Goal: Obtain resource: Download file/media

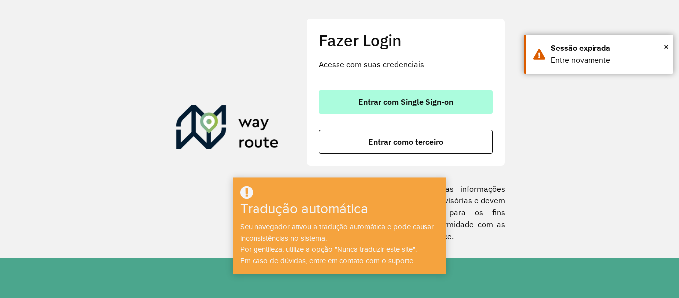
click at [407, 94] on button "Entrar com Single Sign-on" at bounding box center [406, 102] width 174 height 24
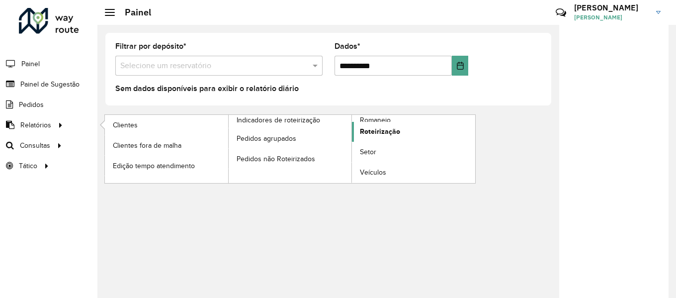
click at [380, 135] on font "Roteirização" at bounding box center [380, 131] width 40 height 8
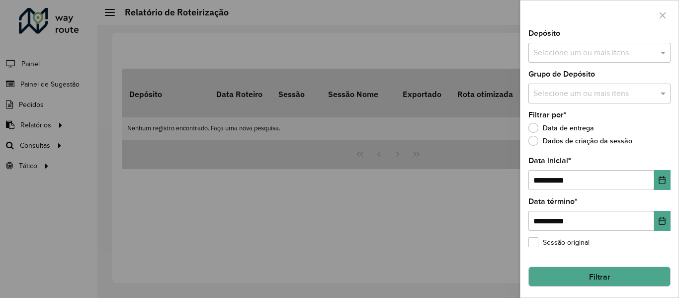
click at [575, 50] on input "text" at bounding box center [594, 53] width 127 height 12
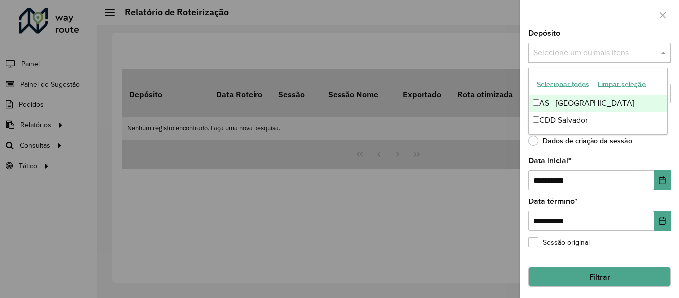
click at [557, 88] on font "Selecionar todos" at bounding box center [563, 84] width 52 height 8
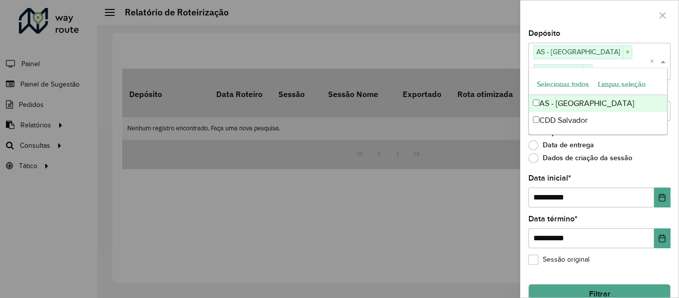
click at [579, 15] on div at bounding box center [600, 14] width 158 height 29
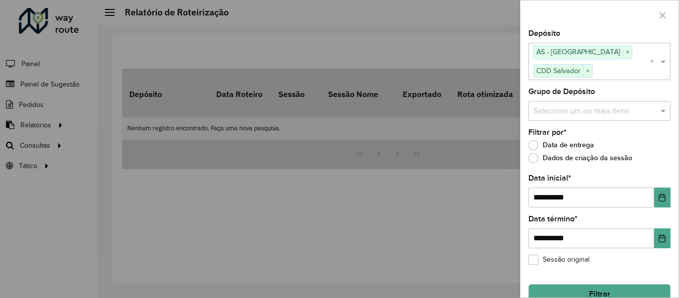
click at [574, 104] on div "Selecione um ou mais itens" at bounding box center [600, 111] width 142 height 20
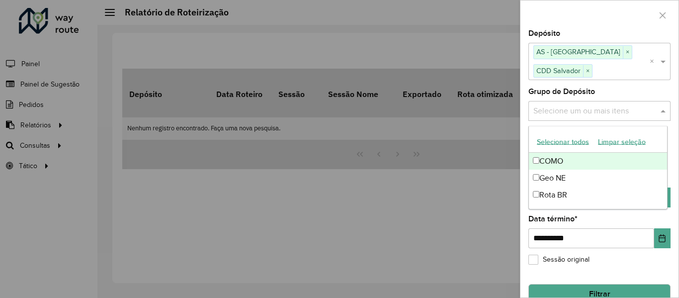
click at [565, 137] on font "Selecionar todos" at bounding box center [563, 141] width 52 height 8
click at [565, 23] on div at bounding box center [600, 14] width 158 height 29
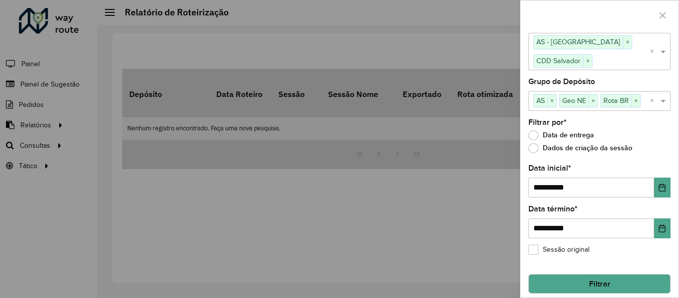
scroll to position [18, 0]
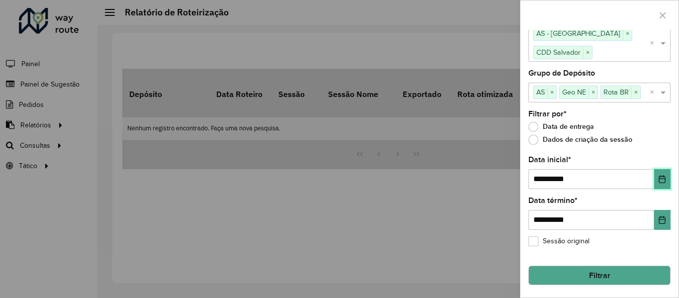
click at [656, 183] on button "Escolha a data" at bounding box center [662, 179] width 16 height 20
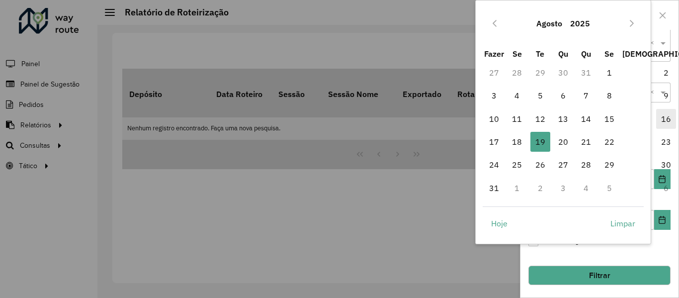
click at [661, 116] on font "16" at bounding box center [666, 119] width 10 height 10
type input "**********"
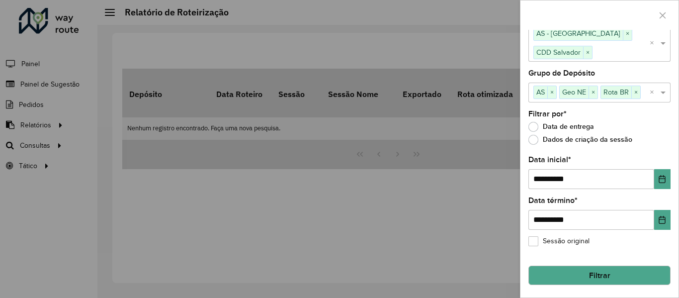
click at [615, 281] on button "Filtrar" at bounding box center [600, 276] width 142 height 20
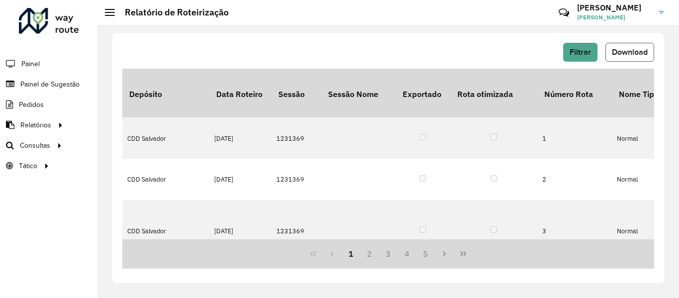
click at [612, 54] on font "Download" at bounding box center [630, 52] width 36 height 8
click at [277, 38] on div "Filtrar Download Depósito Data Roteiro Sessão Sessão Nome Exportado Rota otimiz…" at bounding box center [388, 158] width 552 height 250
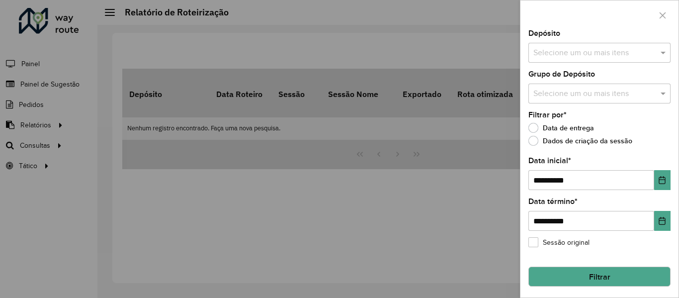
drag, startPoint x: 361, startPoint y: 30, endPoint x: 317, endPoint y: 28, distance: 43.8
click at [361, 30] on div at bounding box center [339, 149] width 679 height 298
